Goal: Task Accomplishment & Management: Use online tool/utility

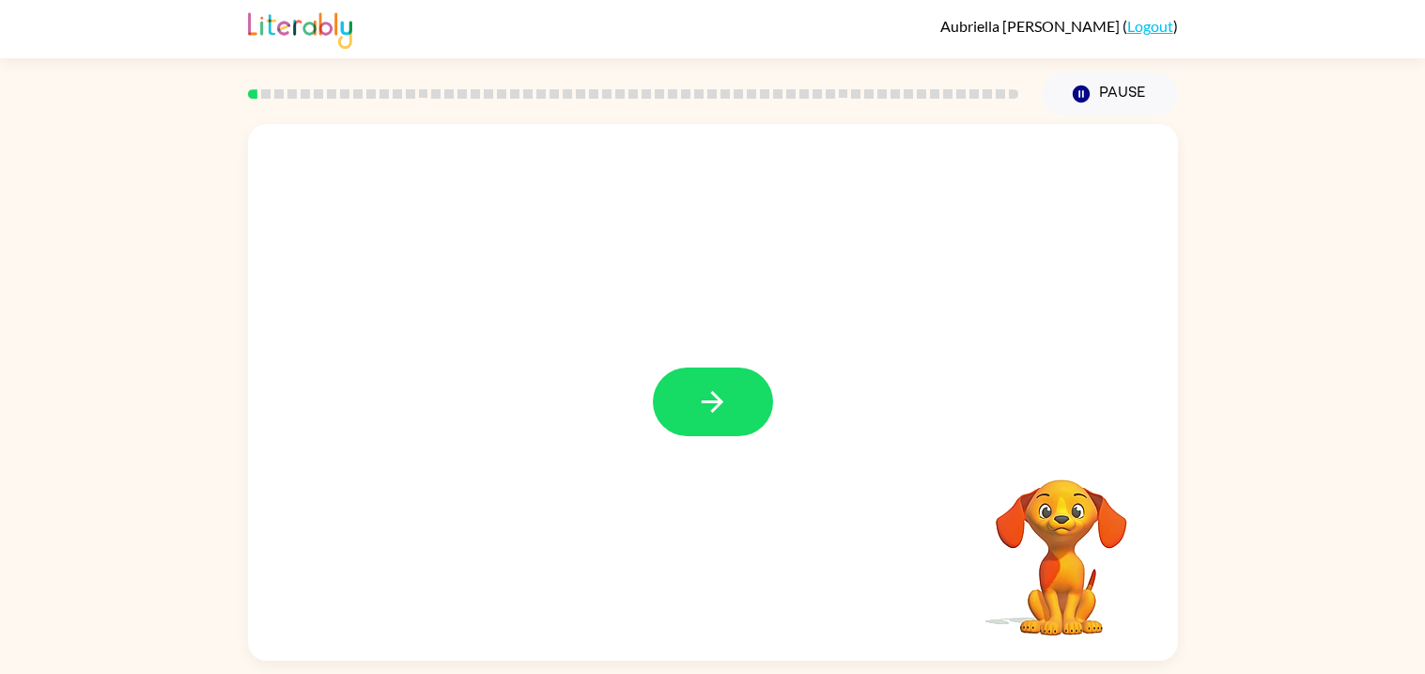
click at [842, 152] on div at bounding box center [713, 392] width 930 height 536
click at [692, 406] on button "button" at bounding box center [713, 401] width 120 height 69
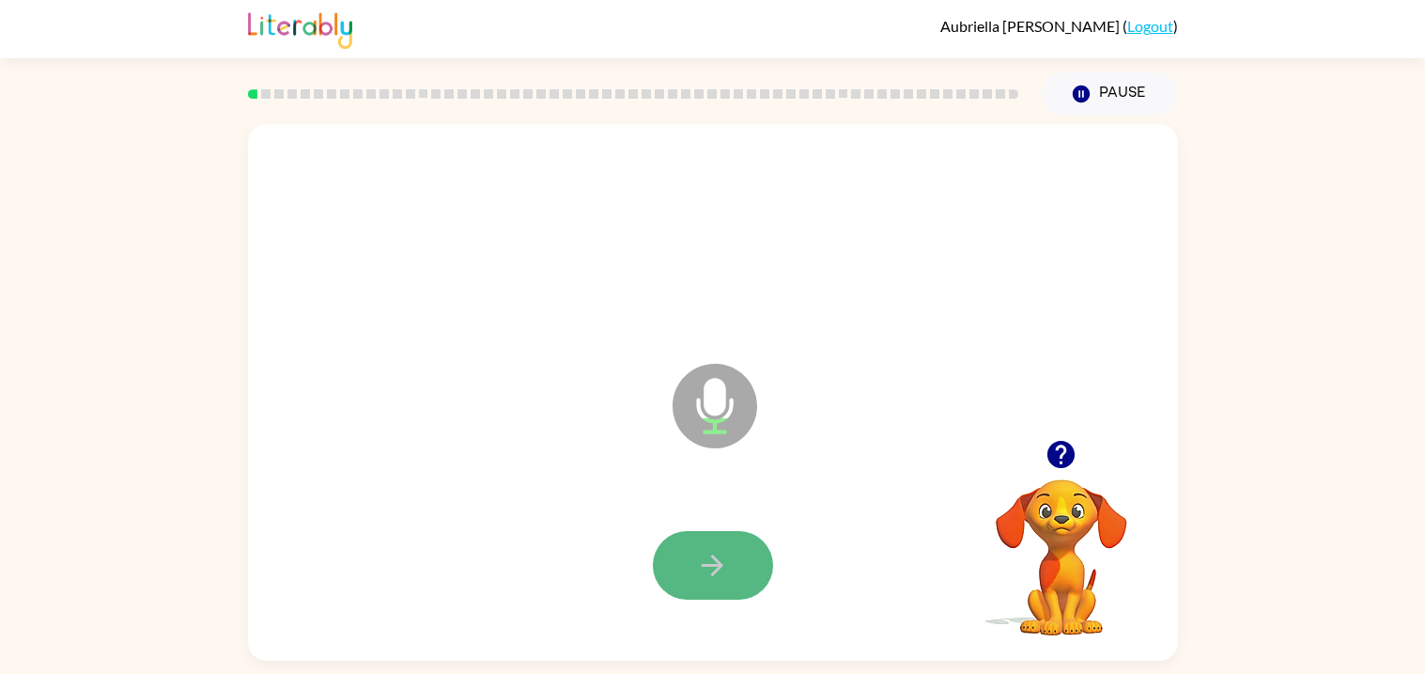
click at [747, 563] on button "button" at bounding box center [713, 565] width 120 height 69
click at [723, 552] on icon "button" at bounding box center [712, 565] width 33 height 33
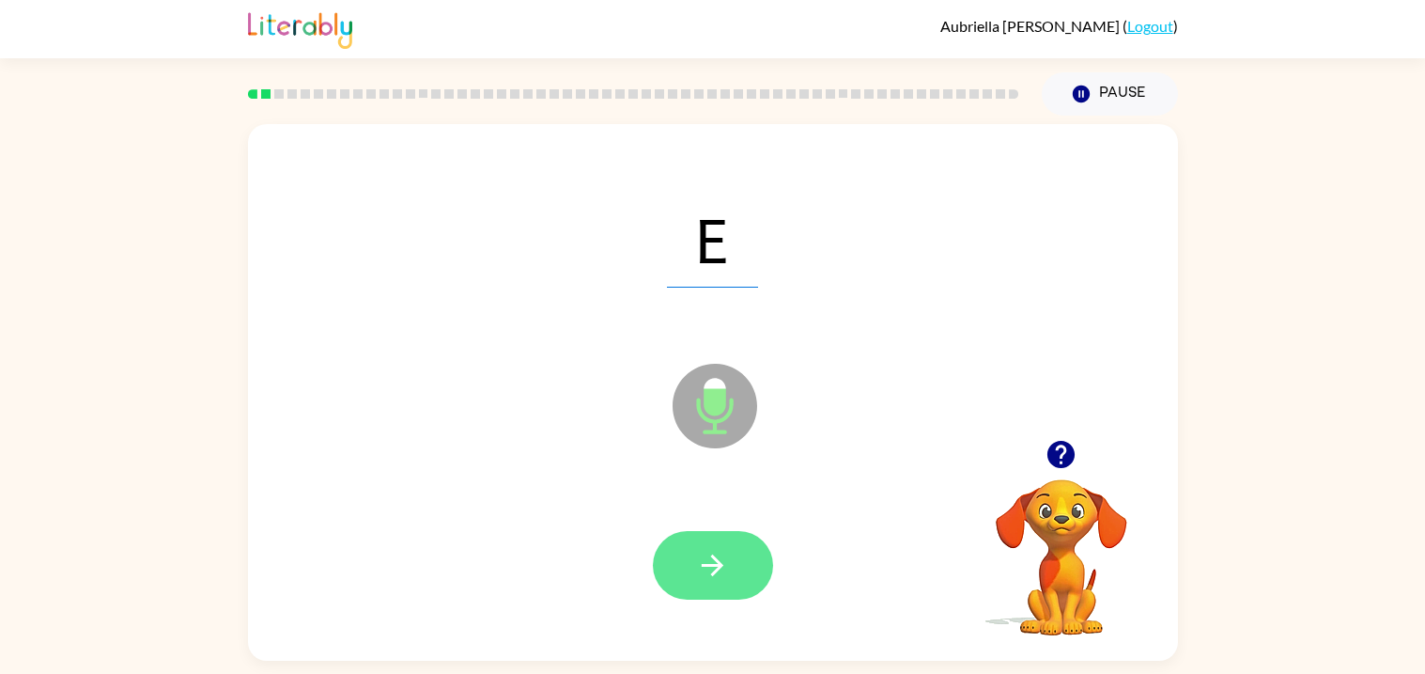
click at [723, 557] on icon "button" at bounding box center [712, 565] width 33 height 33
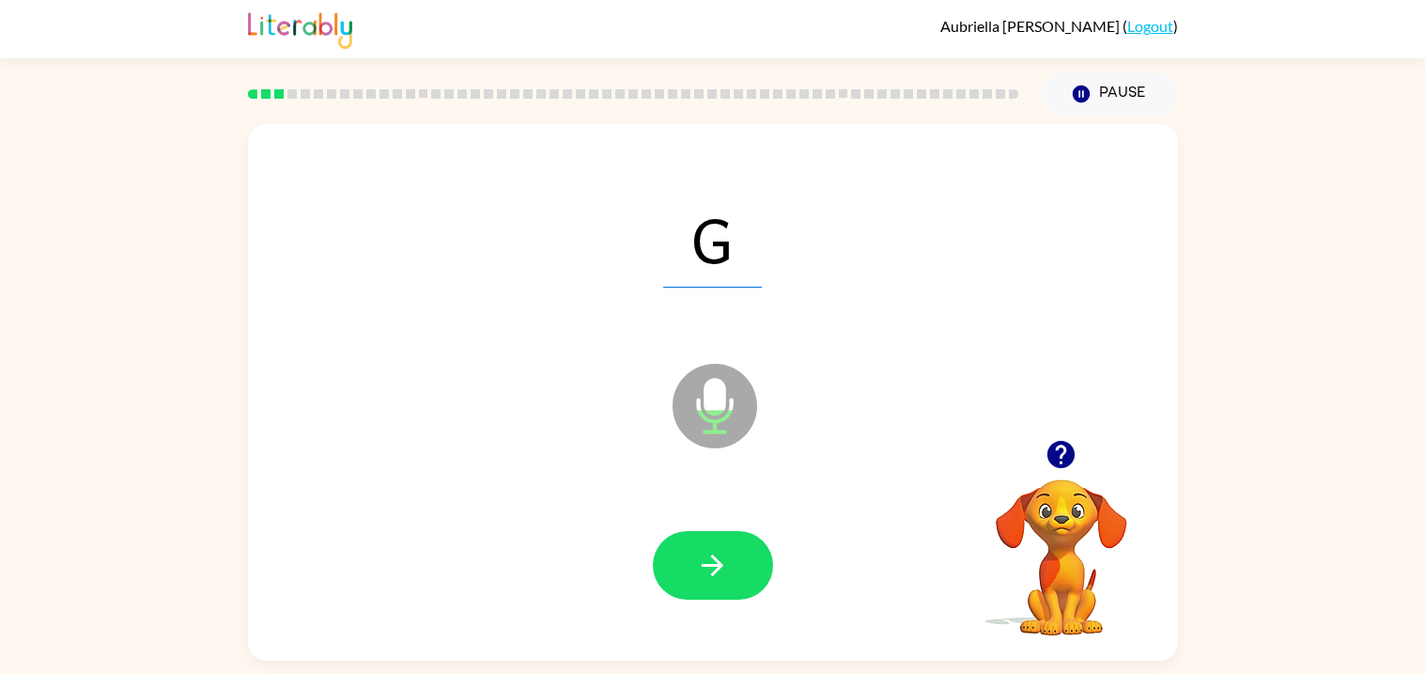
click at [723, 557] on icon "button" at bounding box center [712, 565] width 33 height 33
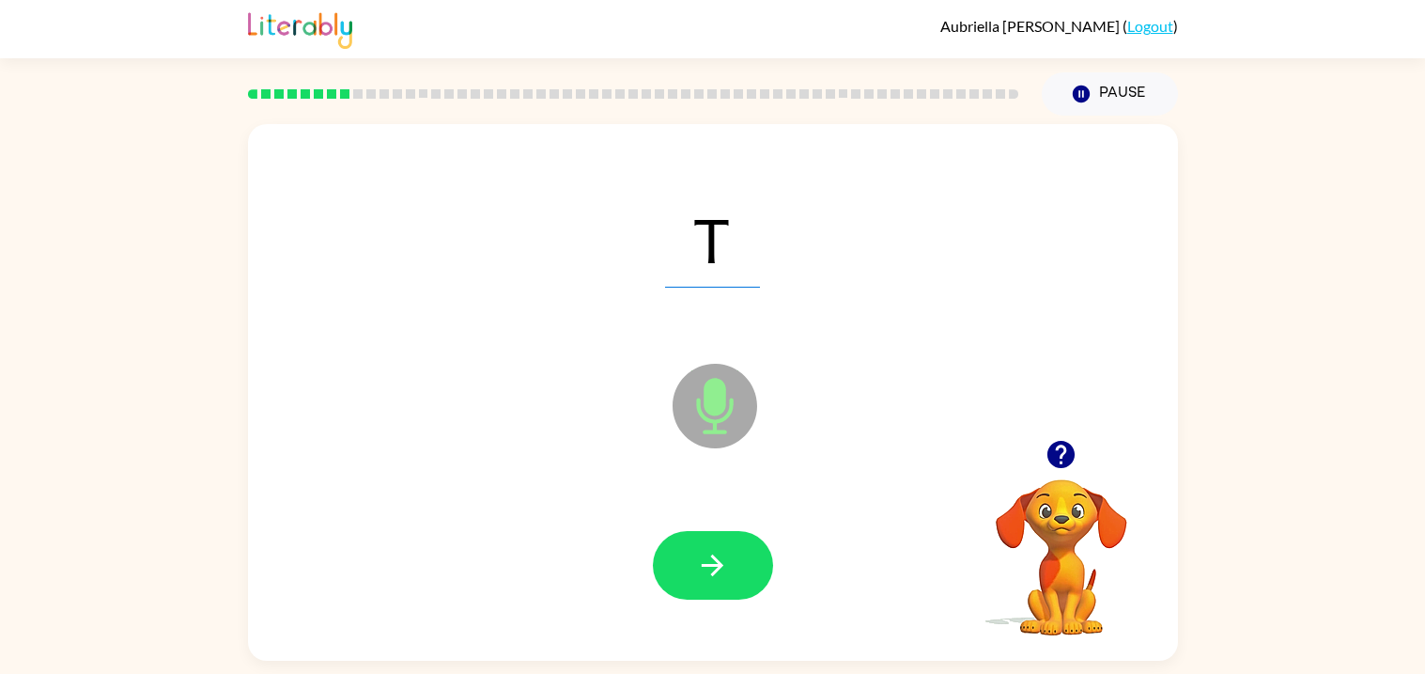
click at [723, 557] on icon "button" at bounding box center [712, 565] width 33 height 33
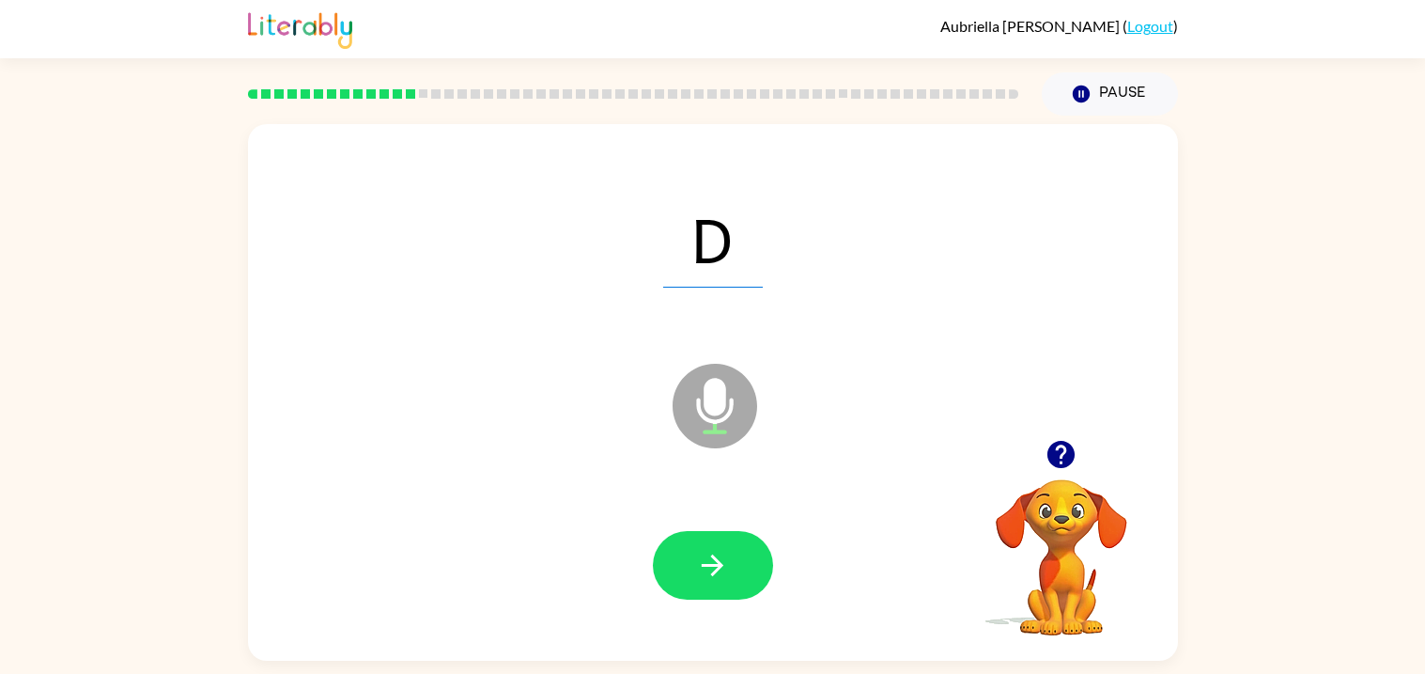
click at [723, 557] on icon "button" at bounding box center [712, 565] width 33 height 33
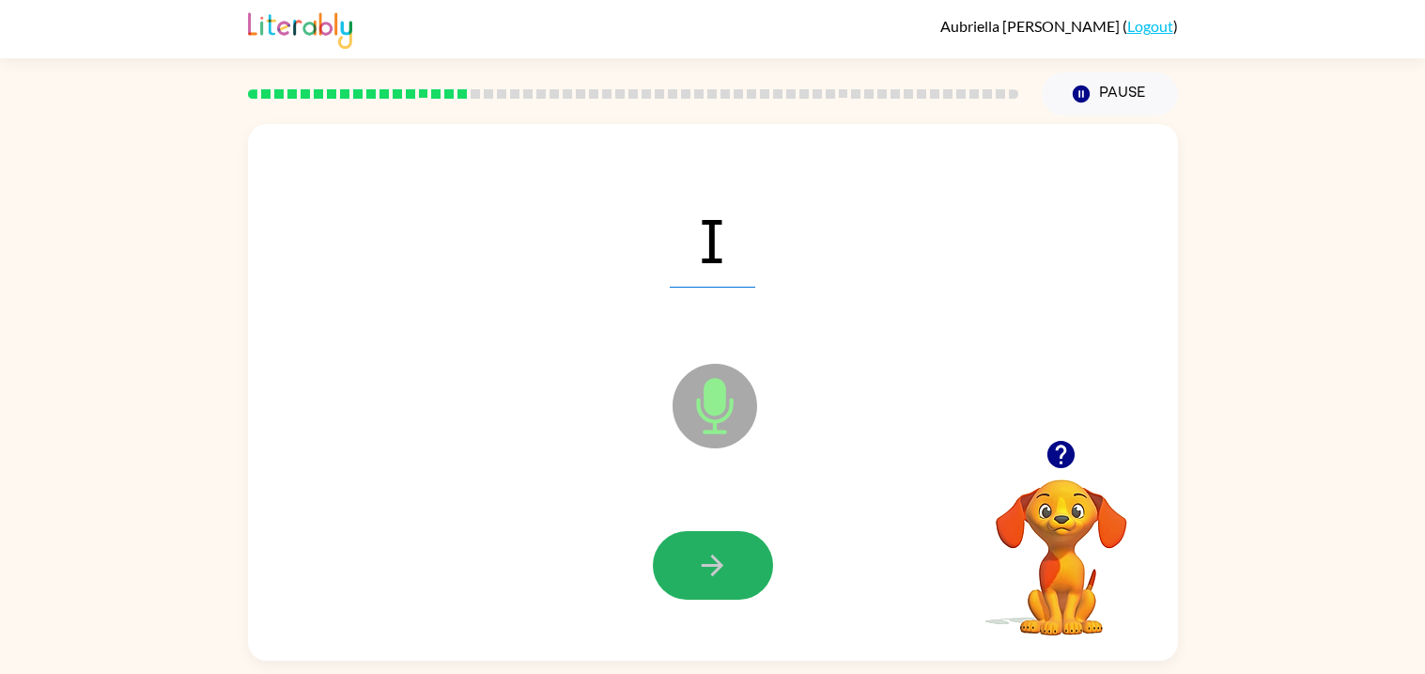
click at [723, 557] on icon "button" at bounding box center [712, 565] width 33 height 33
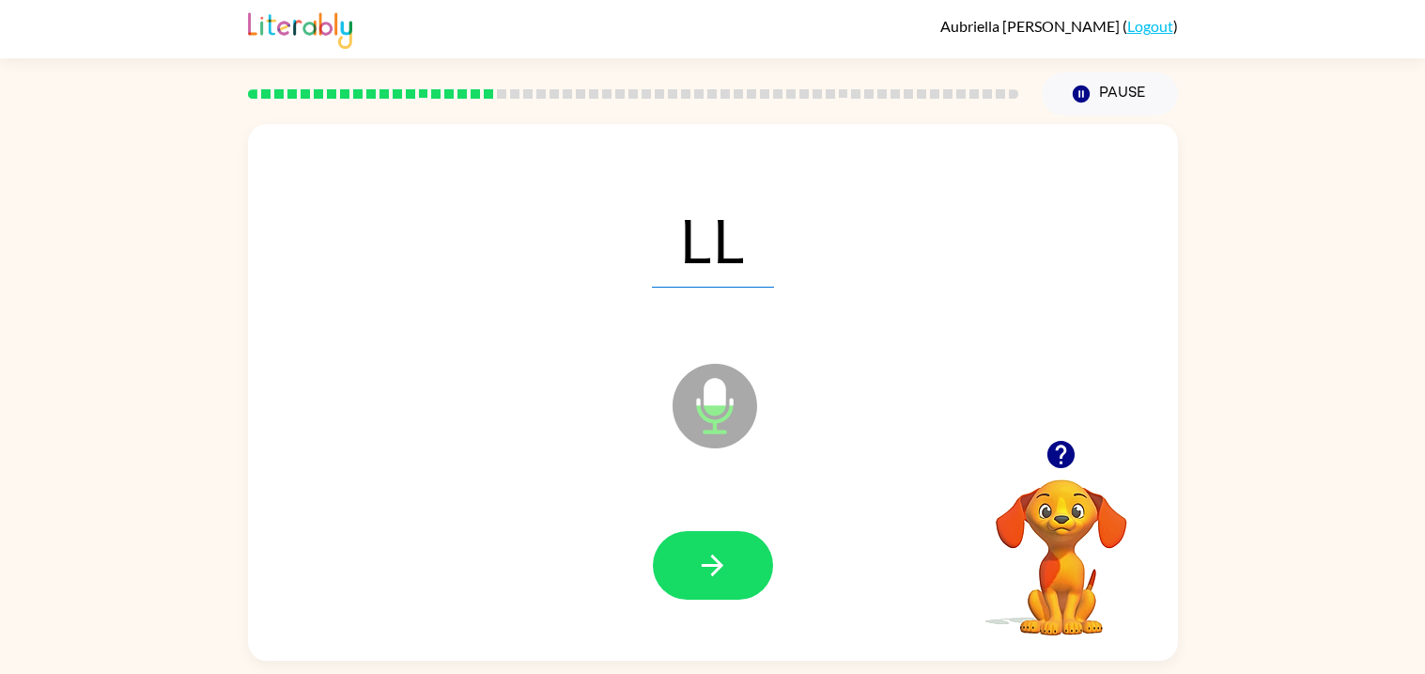
click at [723, 557] on icon "button" at bounding box center [712, 565] width 33 height 33
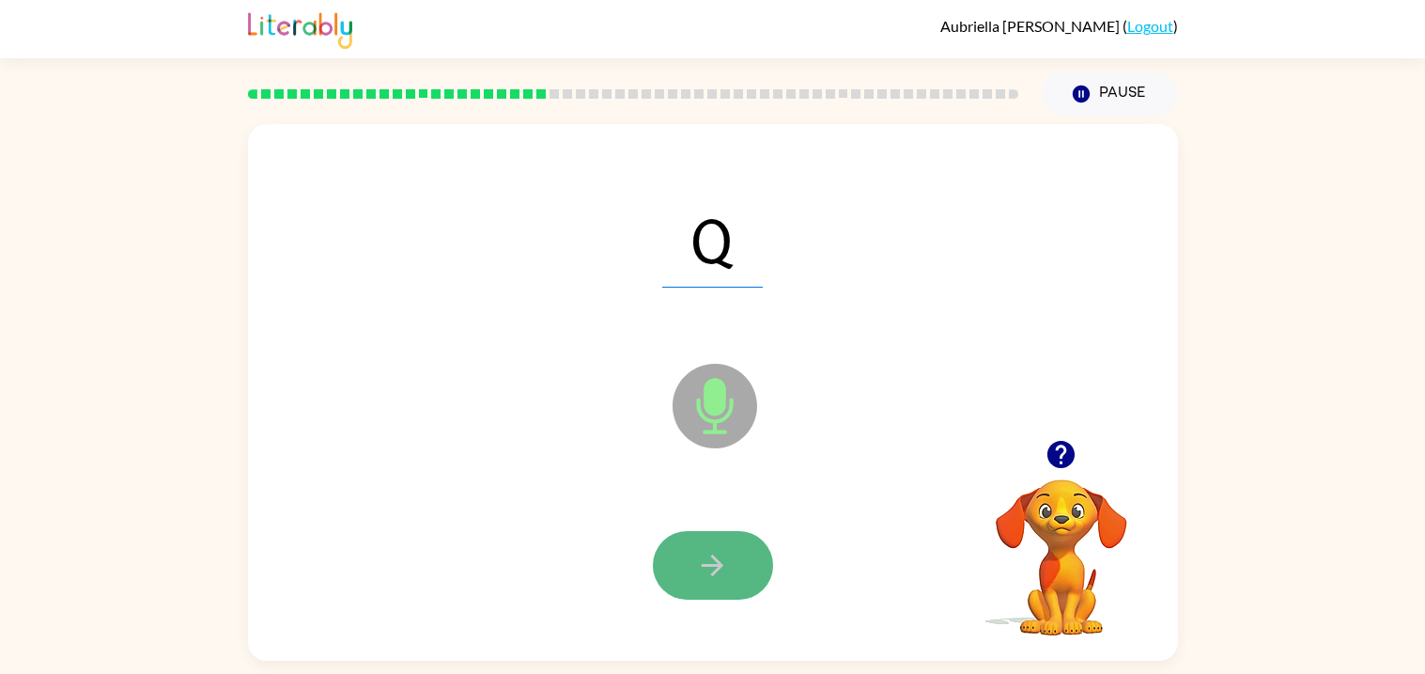
click at [680, 586] on button "button" at bounding box center [713, 565] width 120 height 69
click at [681, 583] on button "button" at bounding box center [713, 565] width 120 height 69
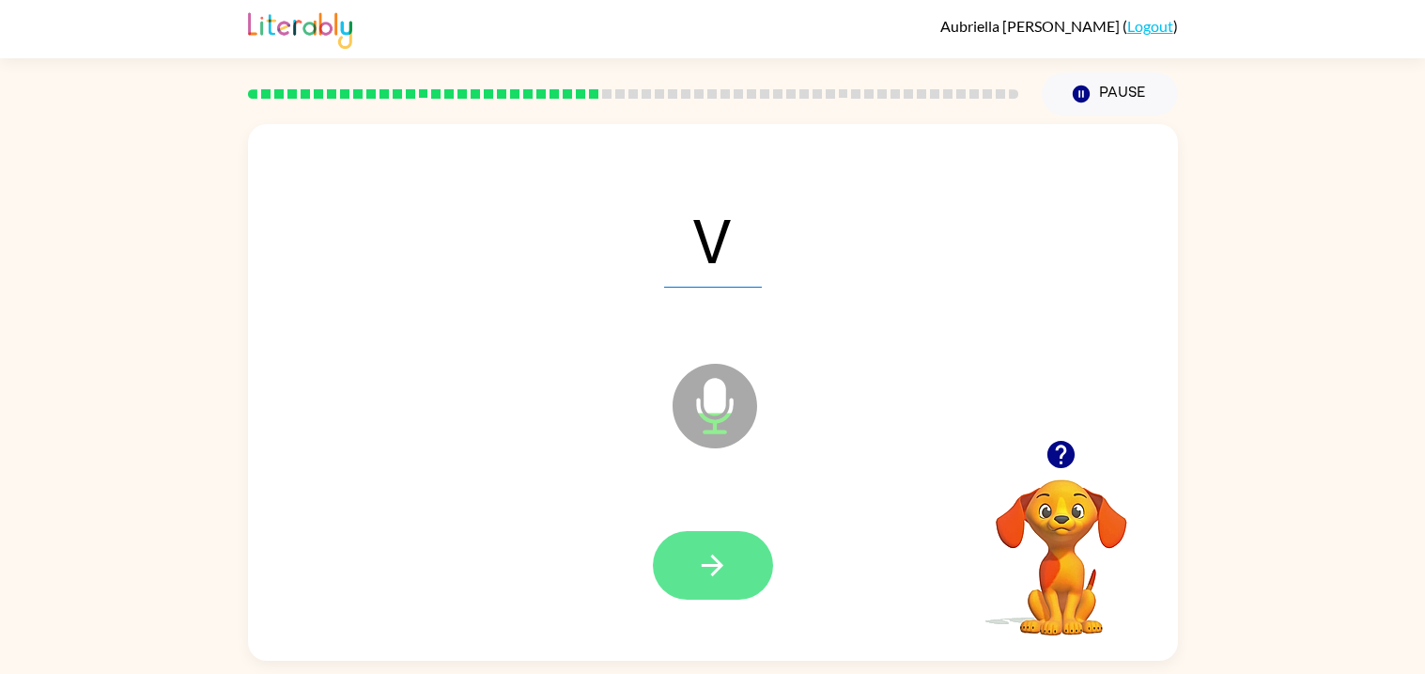
click at [669, 556] on button "button" at bounding box center [713, 565] width 120 height 69
click at [670, 558] on button "button" at bounding box center [713, 565] width 120 height 69
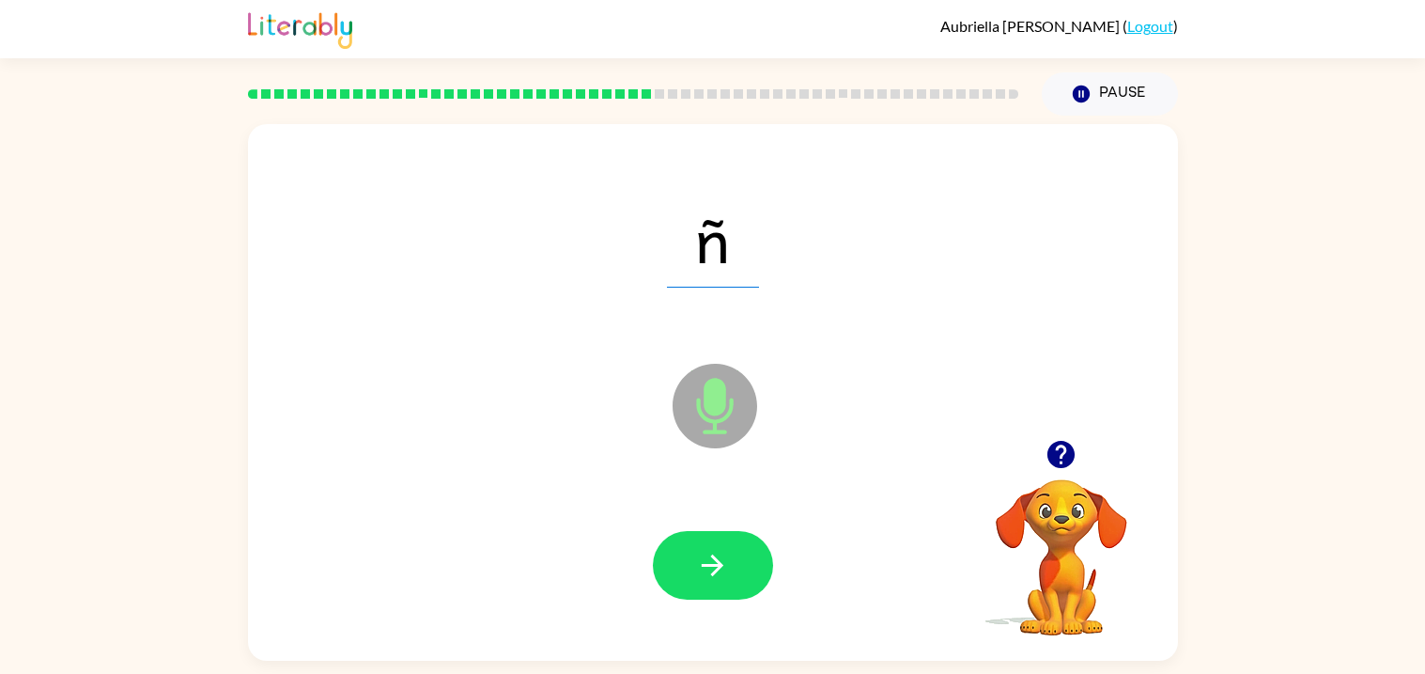
click at [670, 558] on button "button" at bounding box center [713, 565] width 120 height 69
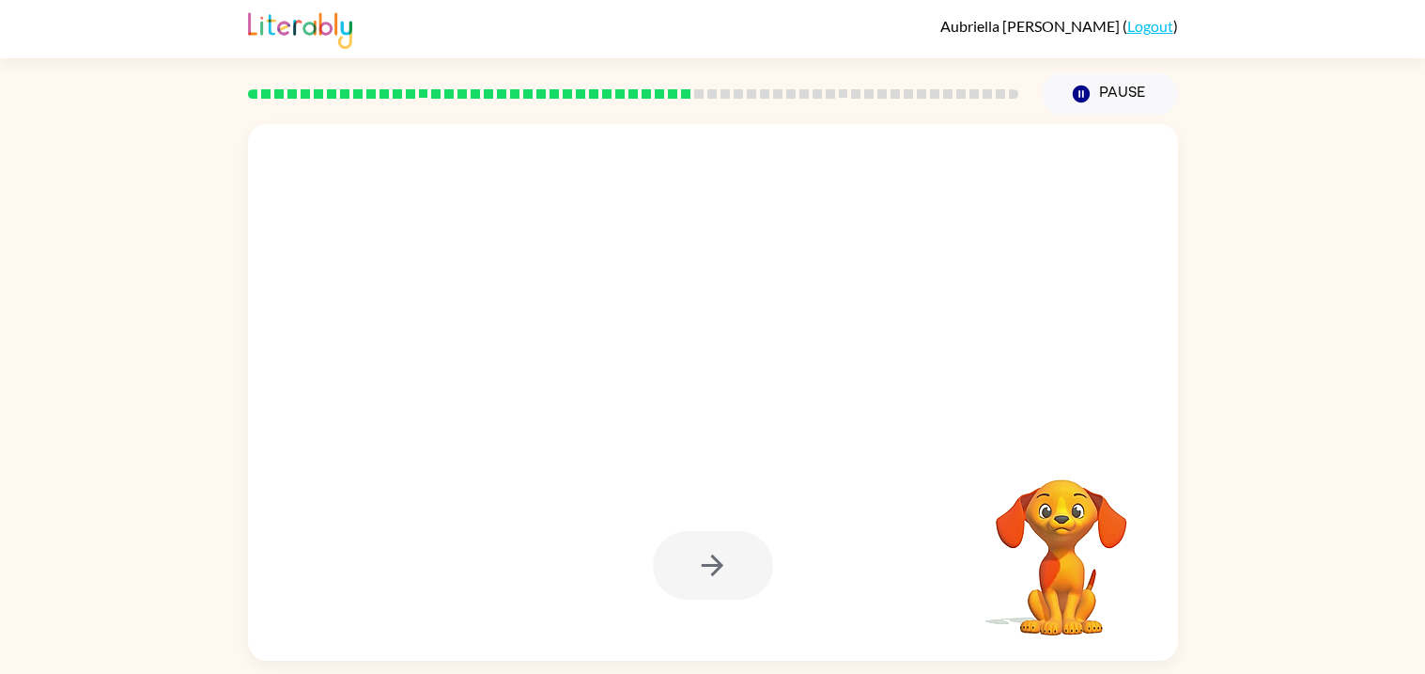
click at [670, 558] on div at bounding box center [713, 565] width 120 height 69
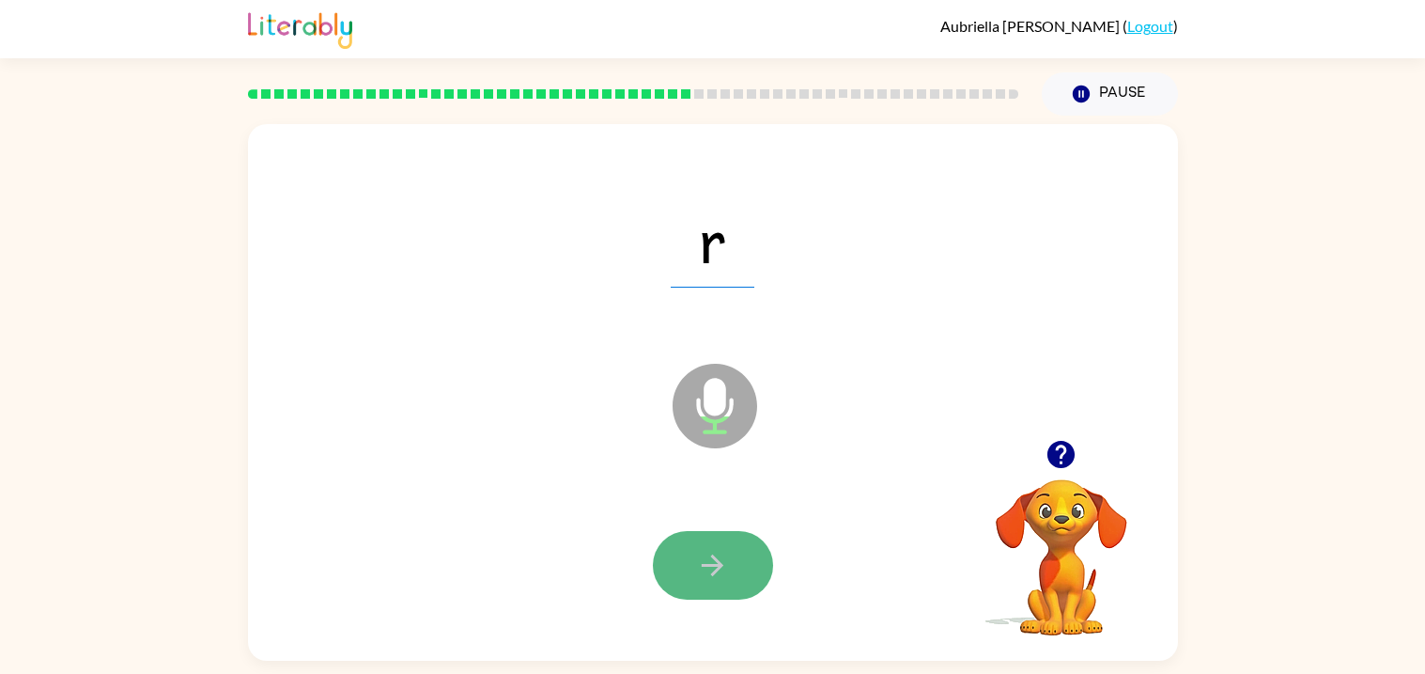
click at [723, 578] on icon "button" at bounding box center [712, 565] width 33 height 33
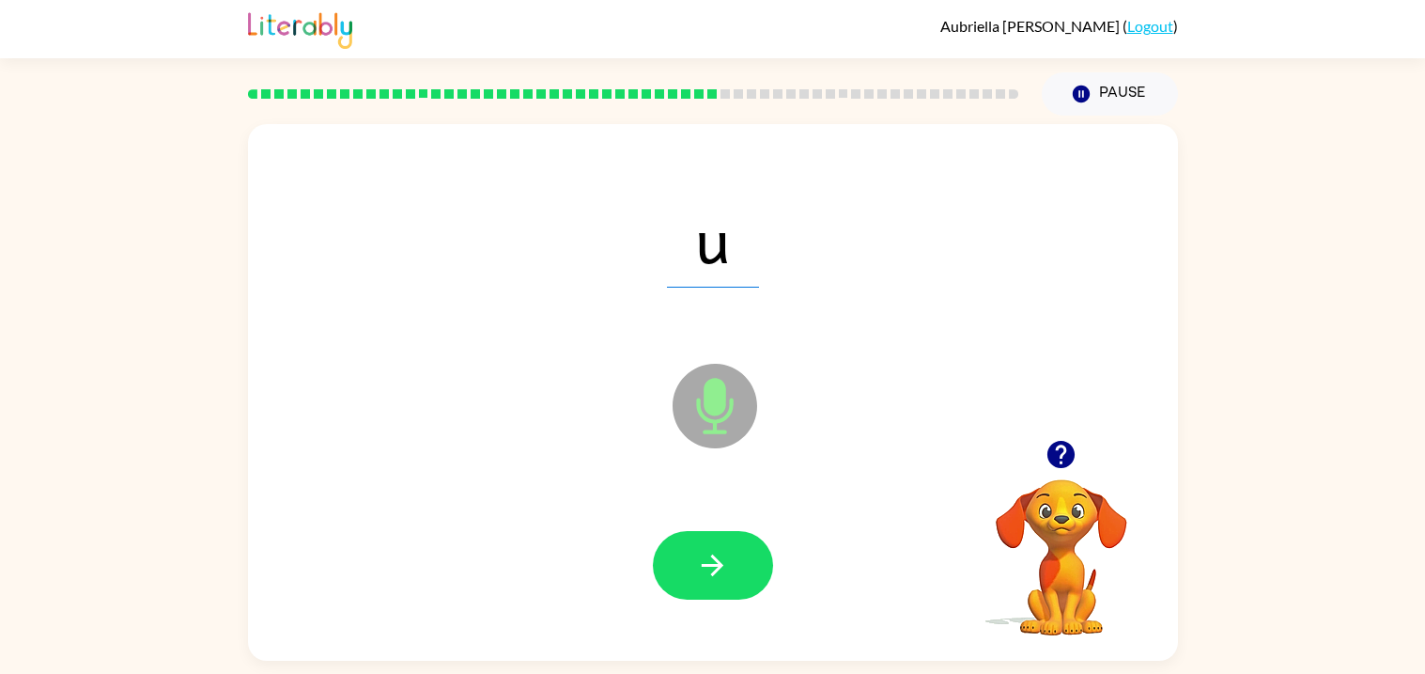
click at [723, 578] on icon "button" at bounding box center [712, 565] width 33 height 33
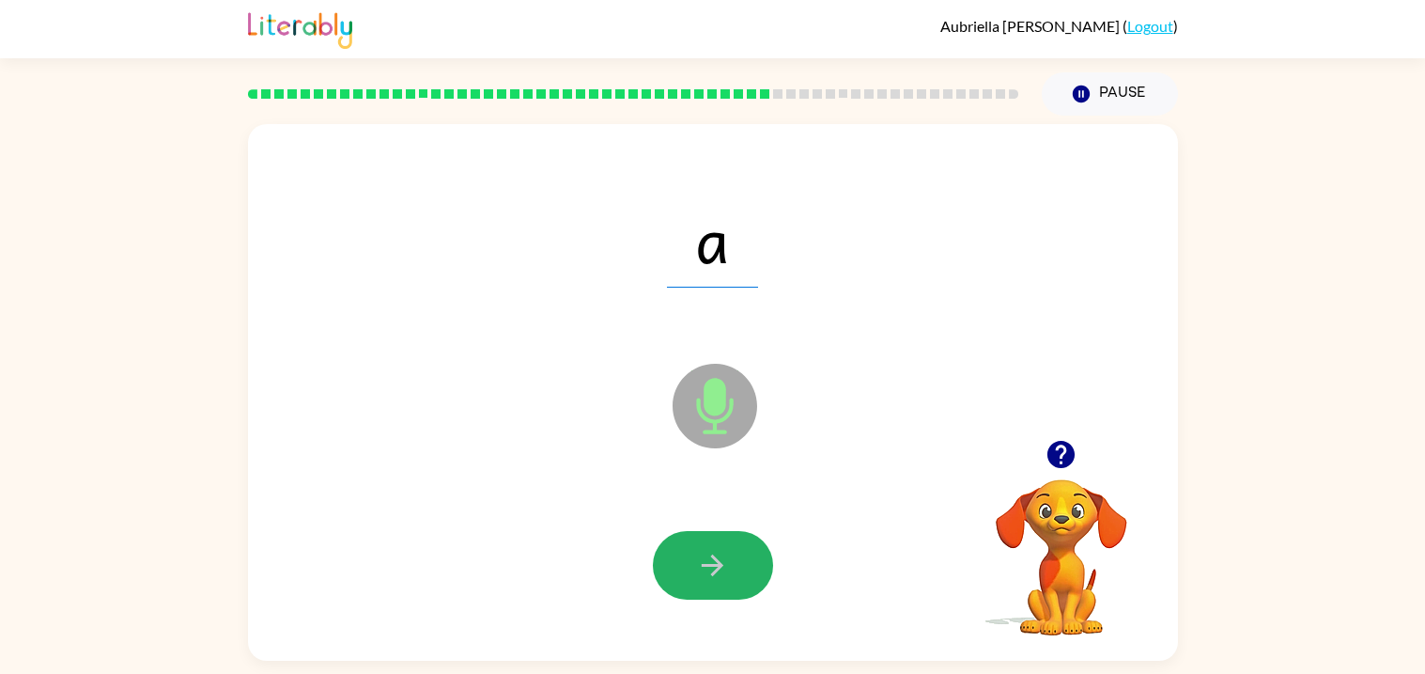
click at [723, 578] on div at bounding box center [713, 565] width 120 height 69
click at [723, 578] on icon "button" at bounding box center [712, 565] width 33 height 33
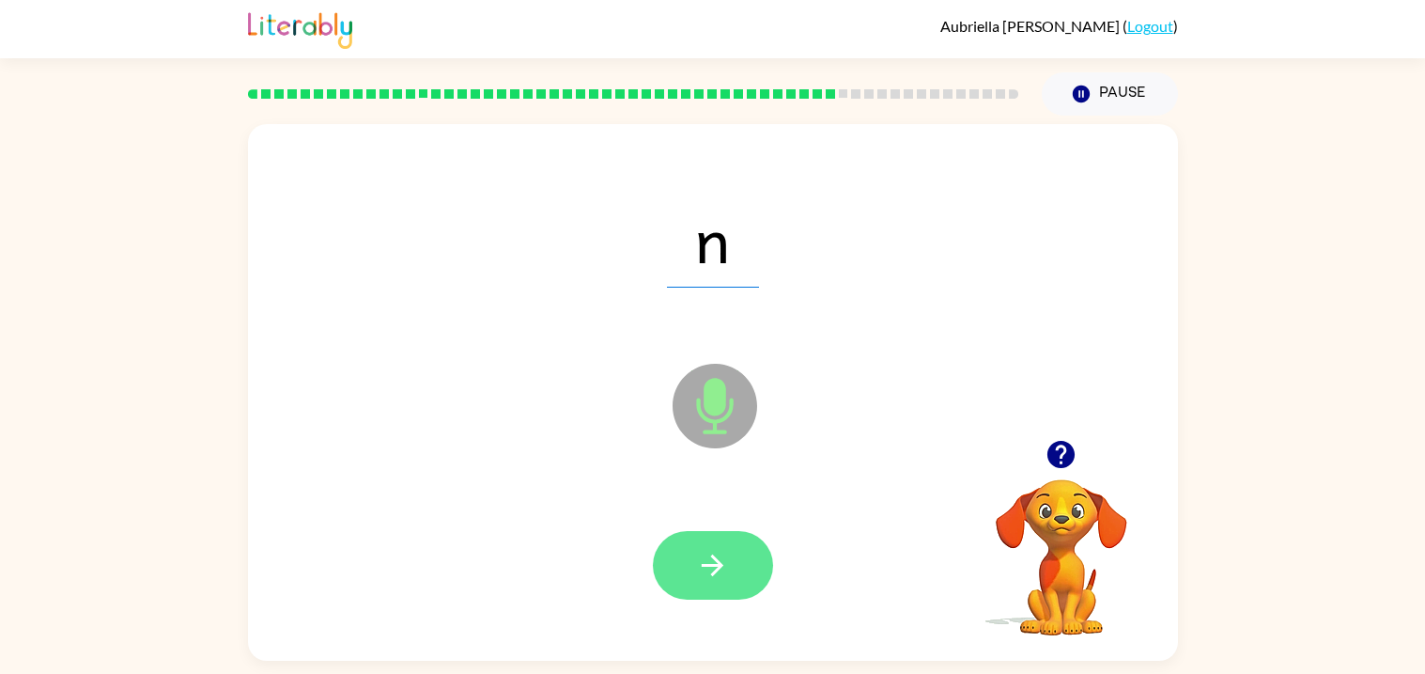
click at [723, 578] on icon "button" at bounding box center [712, 565] width 33 height 33
click at [723, 579] on icon "button" at bounding box center [712, 565] width 33 height 33
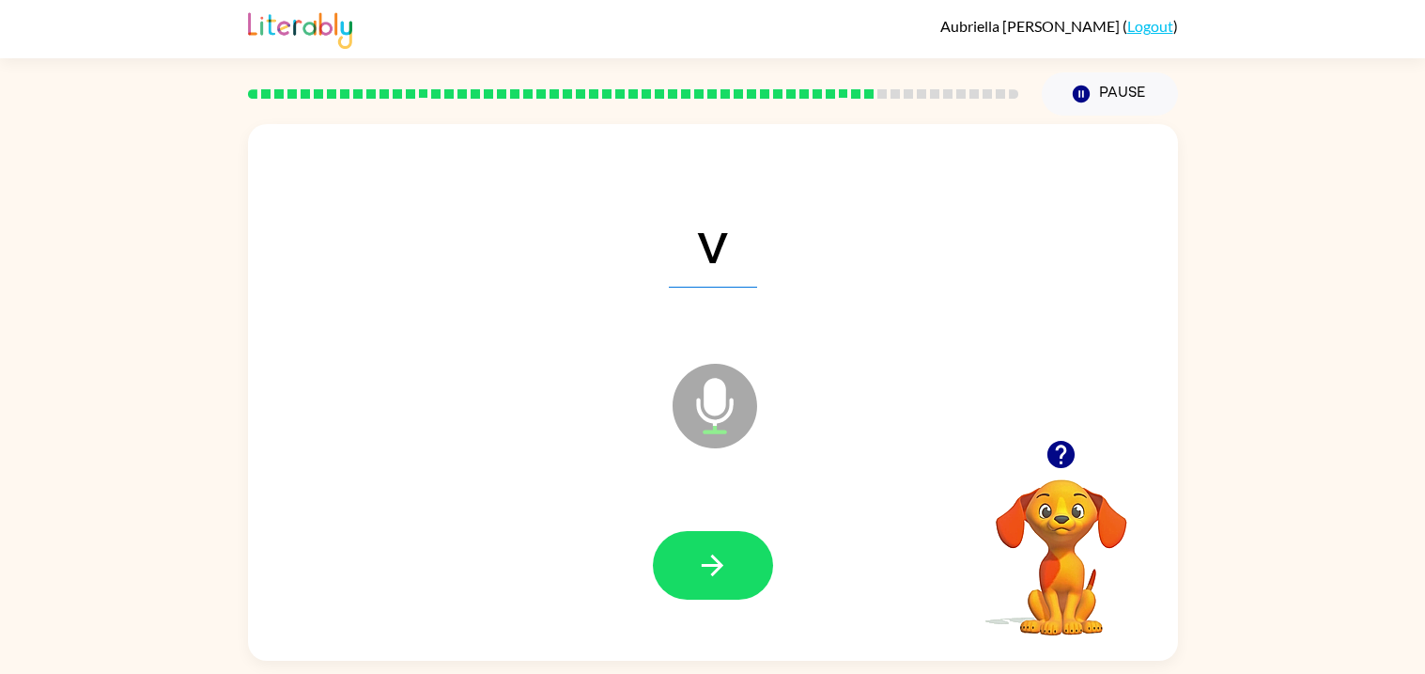
click at [723, 579] on icon "button" at bounding box center [712, 565] width 33 height 33
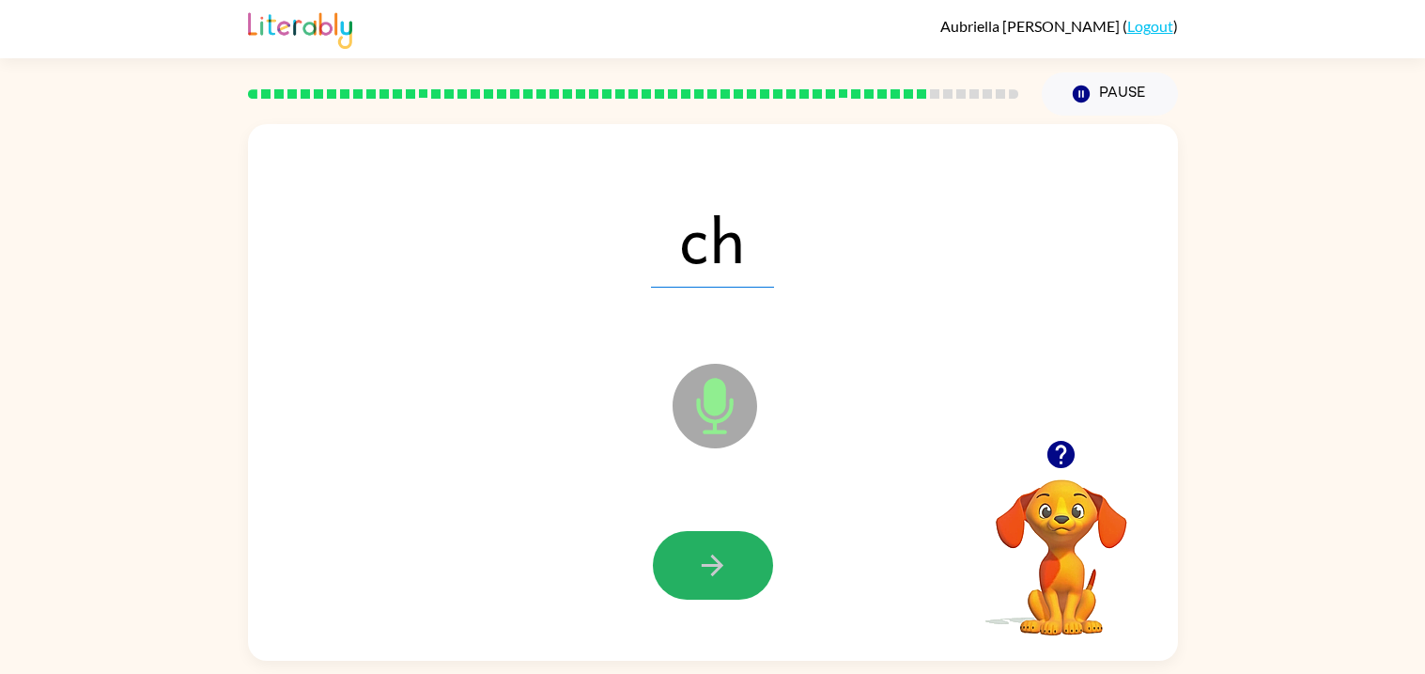
click at [723, 579] on icon "button" at bounding box center [712, 565] width 33 height 33
click at [723, 579] on div at bounding box center [713, 565] width 120 height 69
click at [723, 579] on icon "button" at bounding box center [712, 565] width 33 height 33
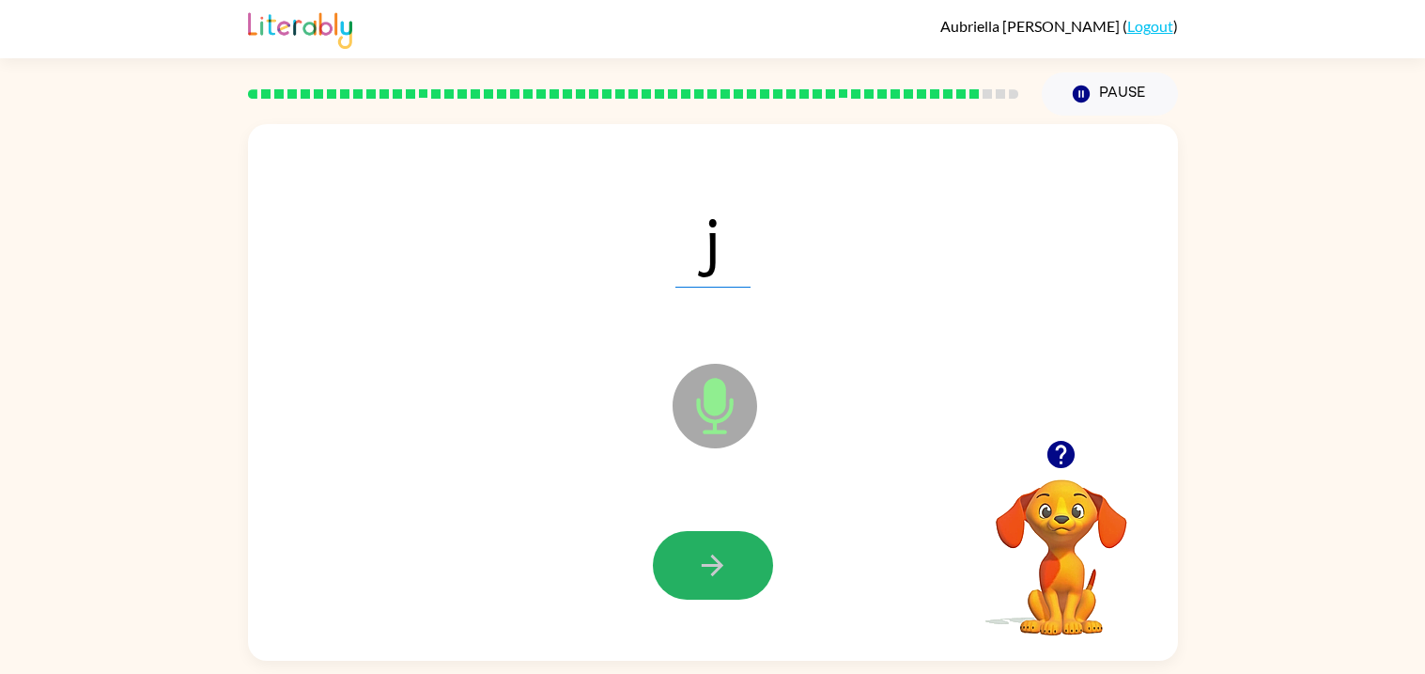
click at [723, 579] on icon "button" at bounding box center [712, 565] width 33 height 33
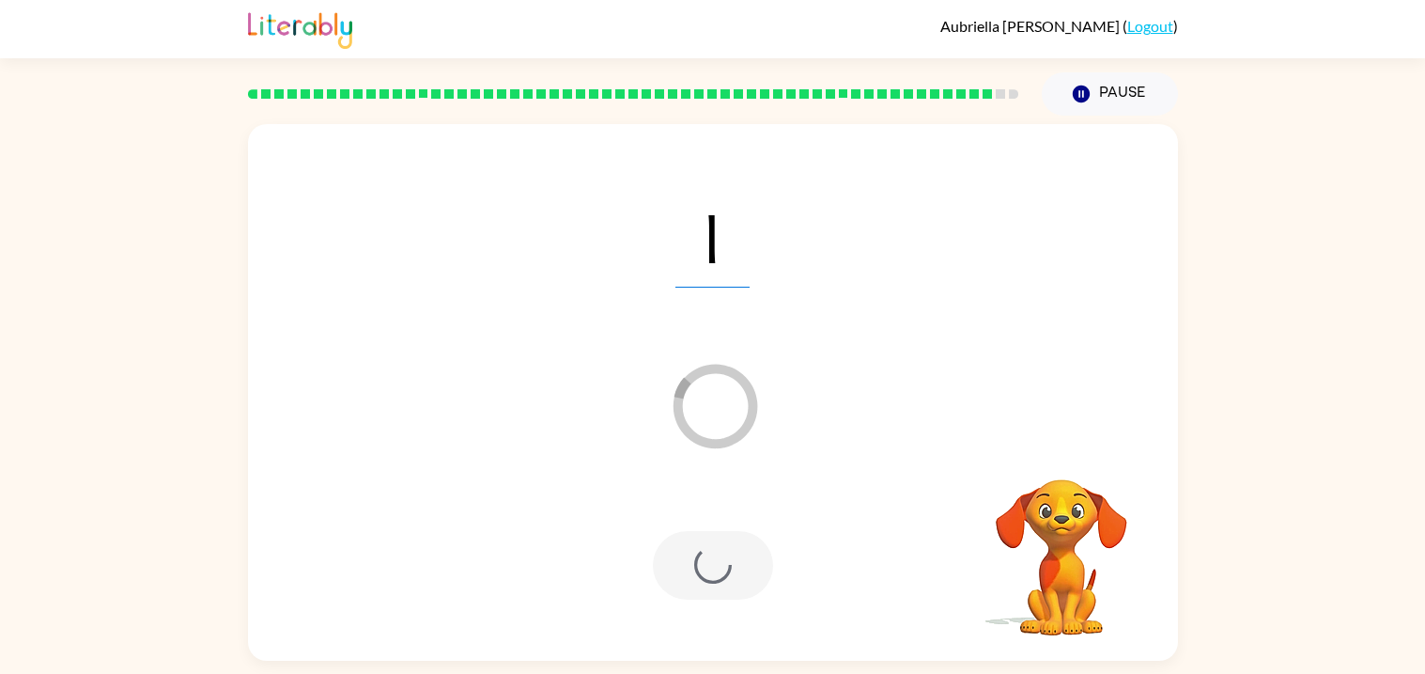
click at [723, 579] on div at bounding box center [713, 565] width 120 height 69
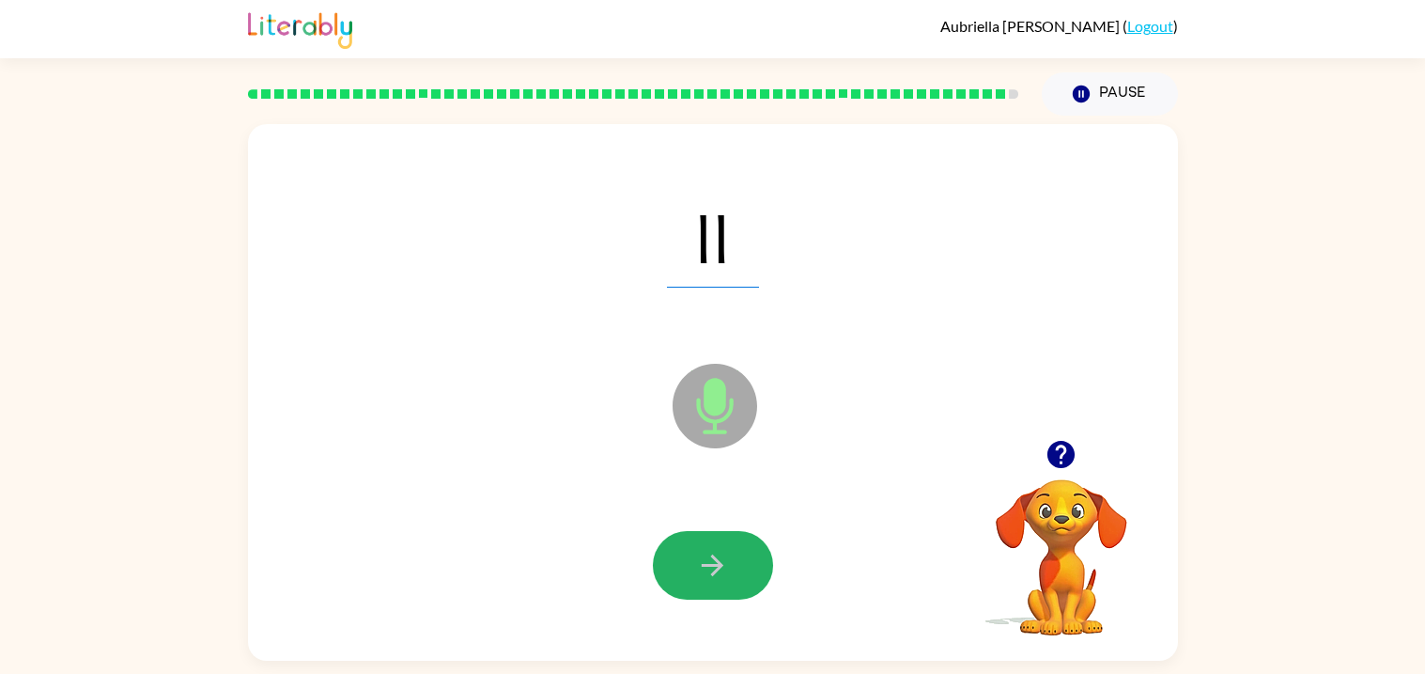
click at [723, 579] on icon "button" at bounding box center [712, 565] width 33 height 33
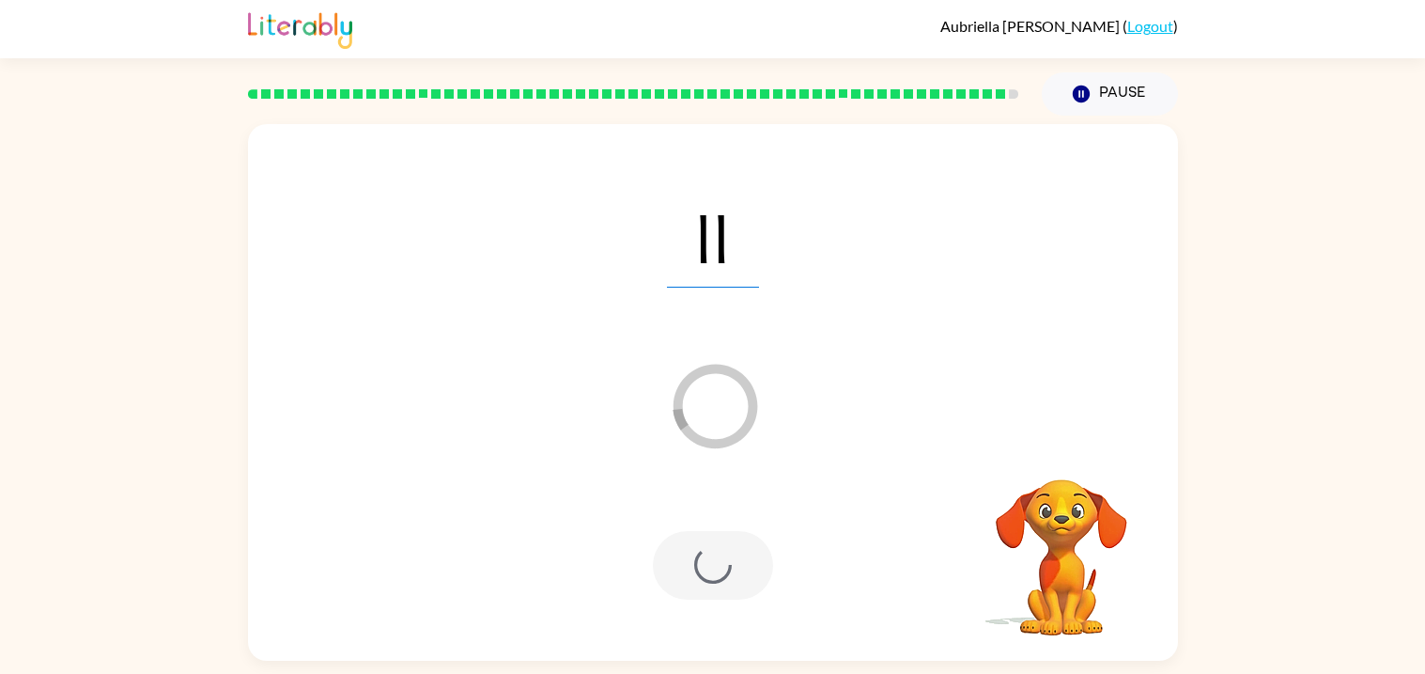
click at [723, 579] on div at bounding box center [713, 565] width 120 height 69
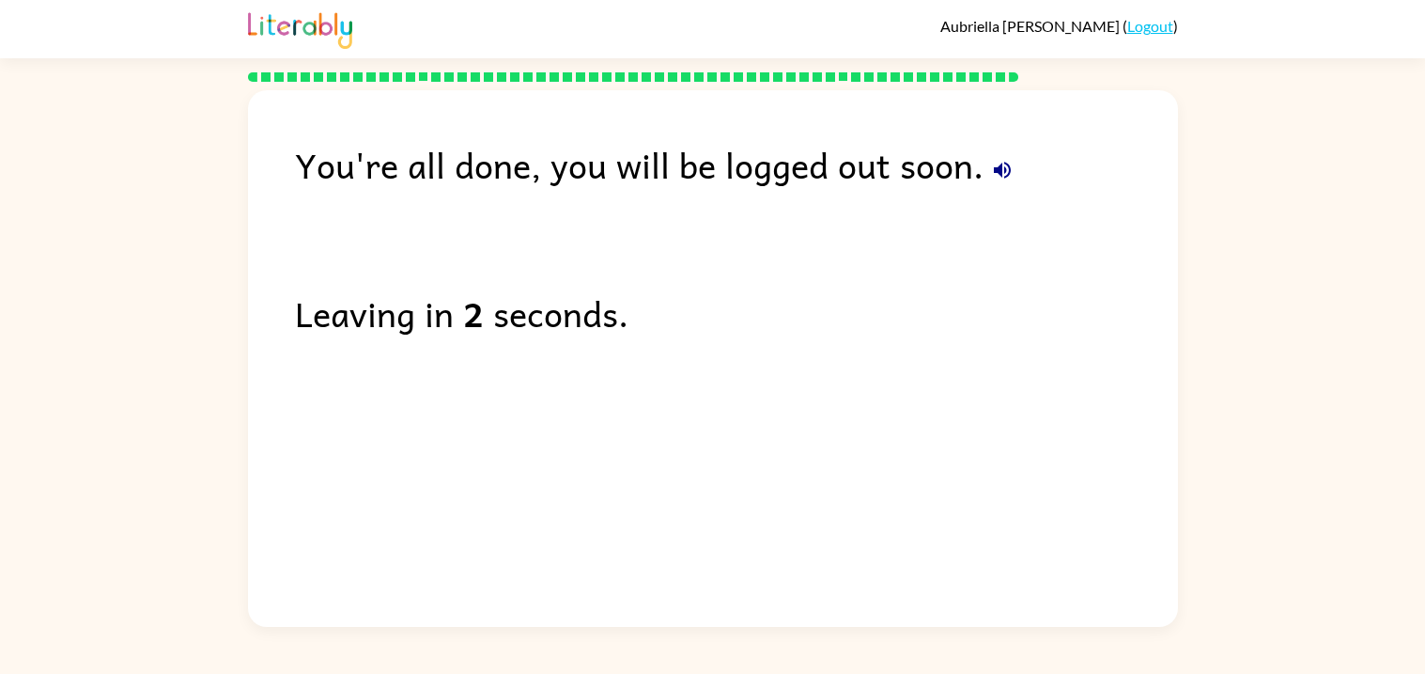
click at [1001, 165] on icon "button" at bounding box center [1002, 170] width 23 height 23
